Goal: Task Accomplishment & Management: Manage account settings

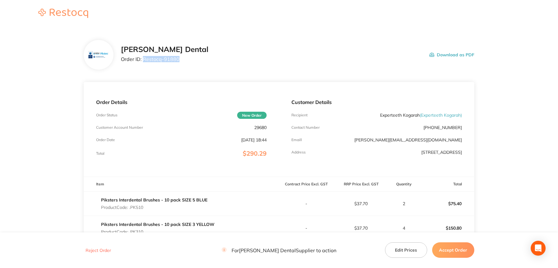
drag, startPoint x: 143, startPoint y: 60, endPoint x: 186, endPoint y: 66, distance: 43.6
click at [186, 66] on div "Erskine Dental Order ID: Restocq- 91880 Download as PDF" at bounding box center [279, 55] width 391 height 30
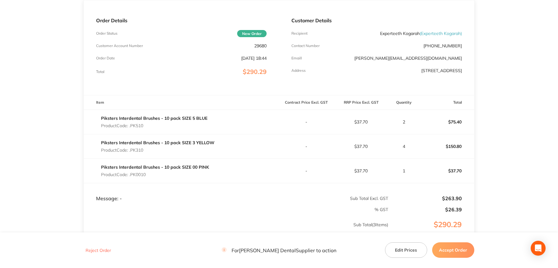
scroll to position [93, 0]
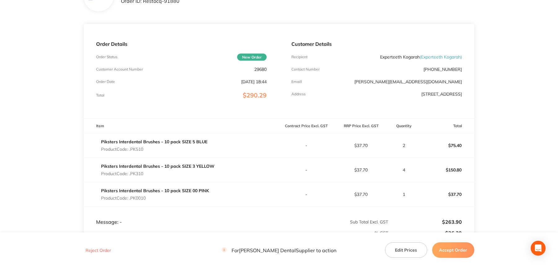
scroll to position [86, 0]
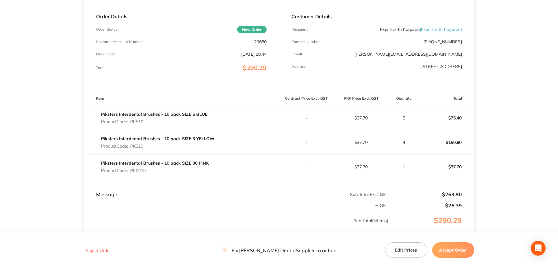
click at [451, 251] on button "Accept Order" at bounding box center [453, 250] width 42 height 15
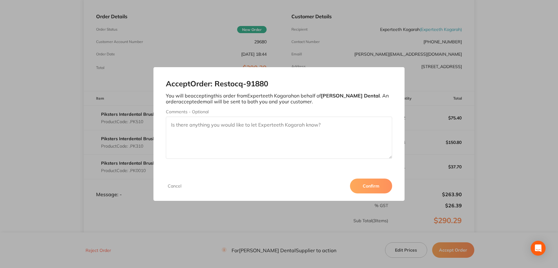
click at [362, 184] on button "Confirm" at bounding box center [371, 186] width 42 height 15
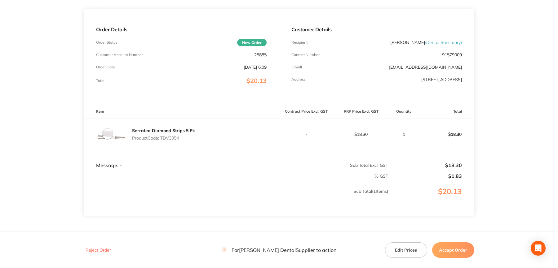
scroll to position [62, 0]
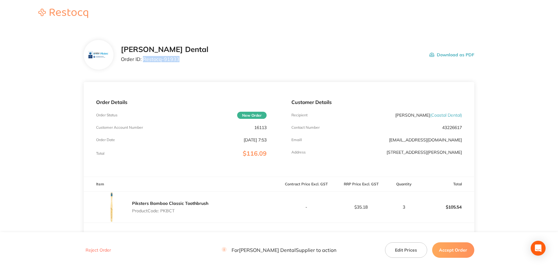
drag, startPoint x: 143, startPoint y: 59, endPoint x: 180, endPoint y: 61, distance: 37.0
click at [180, 61] on div "Erskine Dental Order ID: Restocq- 91933 Download as PDF" at bounding box center [297, 54] width 353 height 19
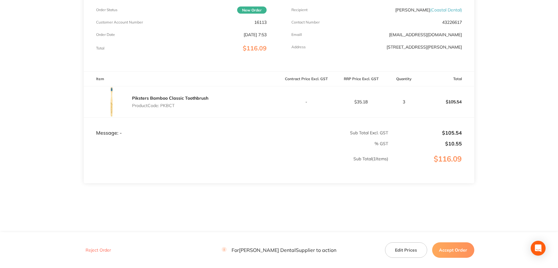
scroll to position [74, 0]
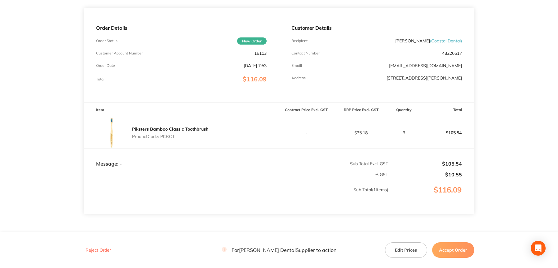
drag, startPoint x: 448, startPoint y: 250, endPoint x: 445, endPoint y: 250, distance: 3.4
click at [448, 250] on button "Accept Order" at bounding box center [453, 250] width 42 height 15
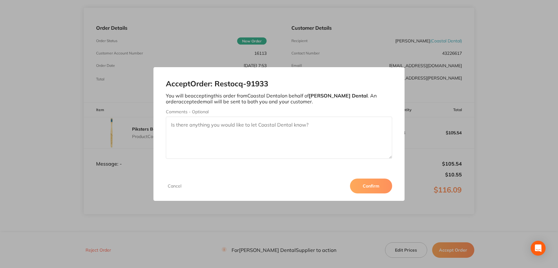
click at [370, 188] on button "Confirm" at bounding box center [371, 186] width 42 height 15
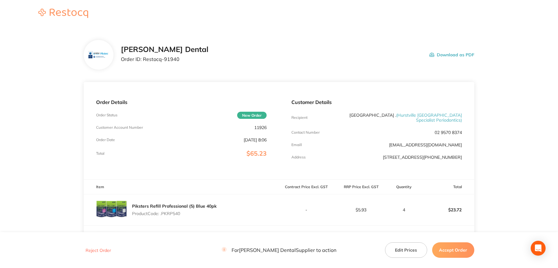
scroll to position [31, 0]
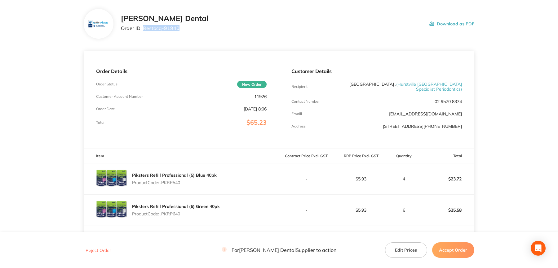
drag, startPoint x: 143, startPoint y: 29, endPoint x: 190, endPoint y: 30, distance: 46.5
click at [190, 30] on div "[PERSON_NAME] Dental Order ID: Restocq- 91940 Download as PDF" at bounding box center [297, 23] width 353 height 19
copy p "Restocq- 91940"
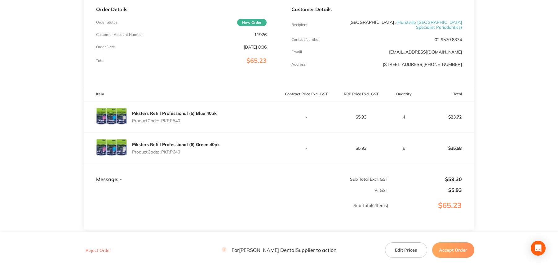
scroll to position [137, 0]
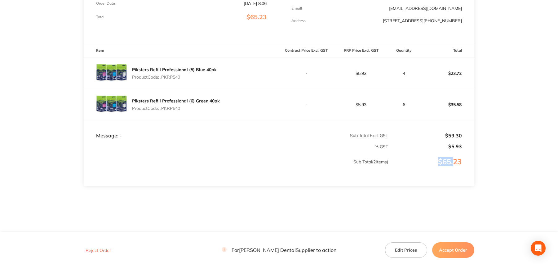
drag, startPoint x: 439, startPoint y: 161, endPoint x: 455, endPoint y: 161, distance: 15.5
click at [455, 161] on p "$65.23" at bounding box center [431, 168] width 85 height 21
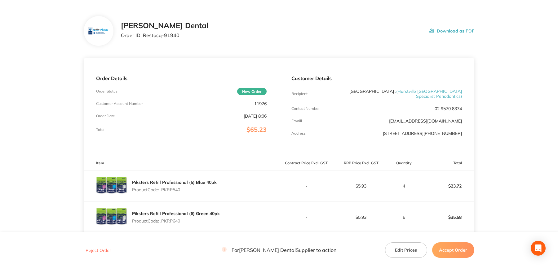
scroll to position [13, 0]
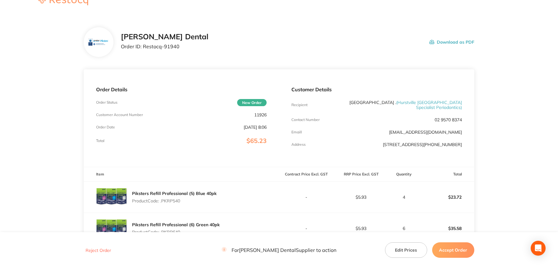
click at [458, 250] on button "Accept Order" at bounding box center [453, 250] width 42 height 15
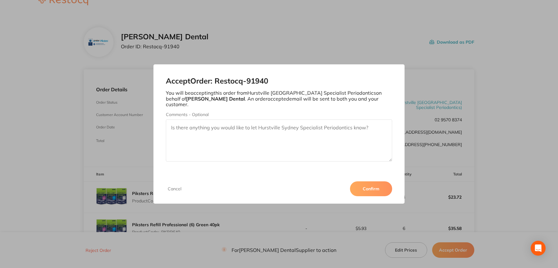
click at [367, 182] on button "Confirm" at bounding box center [371, 189] width 42 height 15
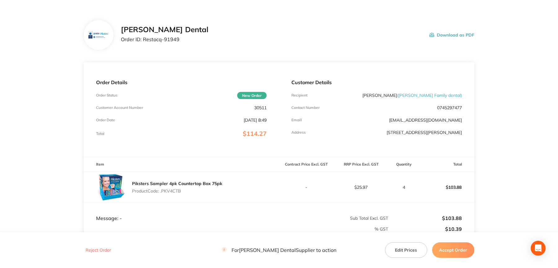
scroll to position [31, 0]
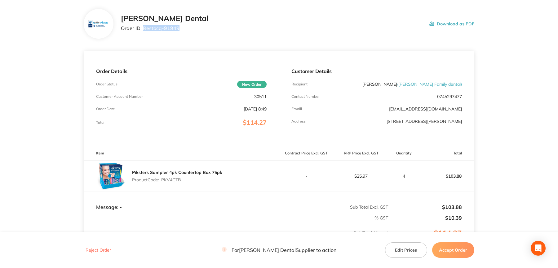
drag, startPoint x: 143, startPoint y: 29, endPoint x: 189, endPoint y: 34, distance: 46.5
click at [189, 34] on div "[PERSON_NAME] Dental Order ID: Restocq- 91949 Download as PDF" at bounding box center [279, 24] width 391 height 30
copy p "Restocq- 91949"
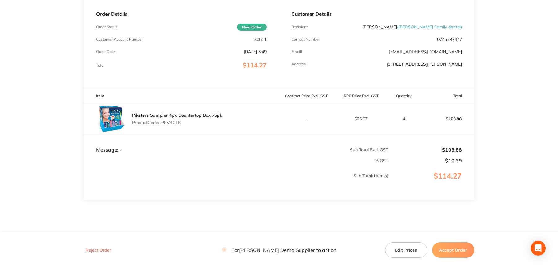
scroll to position [74, 0]
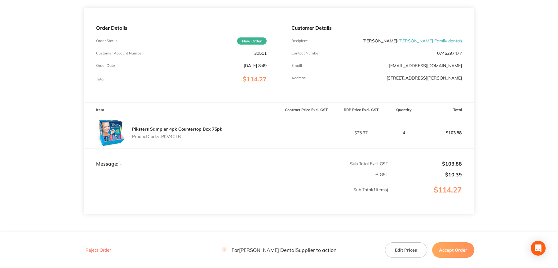
drag, startPoint x: 466, startPoint y: 250, endPoint x: 458, endPoint y: 239, distance: 13.3
click at [466, 250] on button "Accept Order" at bounding box center [453, 250] width 42 height 15
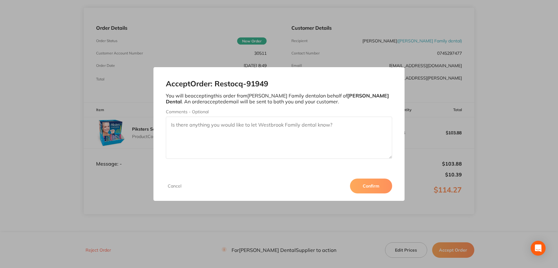
click at [376, 185] on button "Confirm" at bounding box center [371, 186] width 42 height 15
